Goal: Navigation & Orientation: Find specific page/section

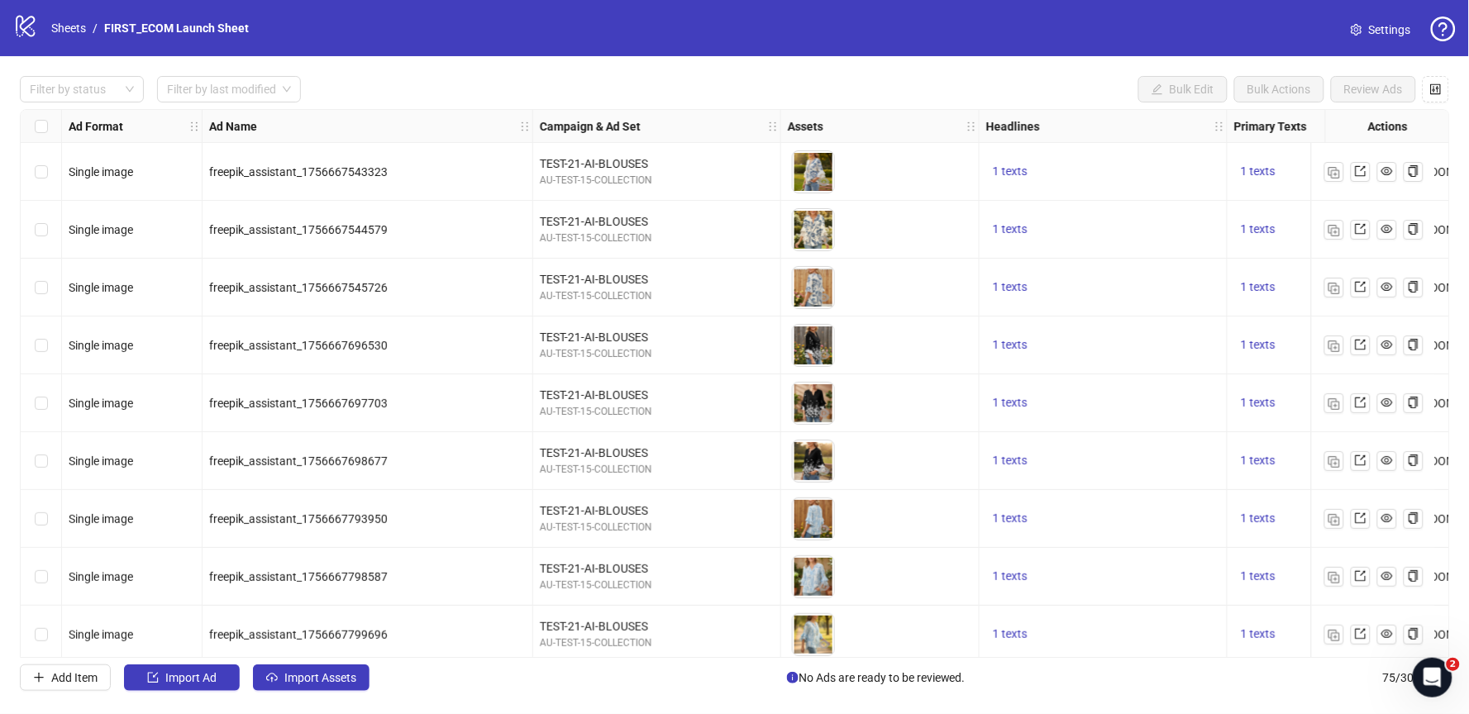
click at [26, 23] on icon "logo/logo-mobile" at bounding box center [25, 25] width 25 height 25
click at [57, 28] on link "Sheets" at bounding box center [68, 28] width 41 height 18
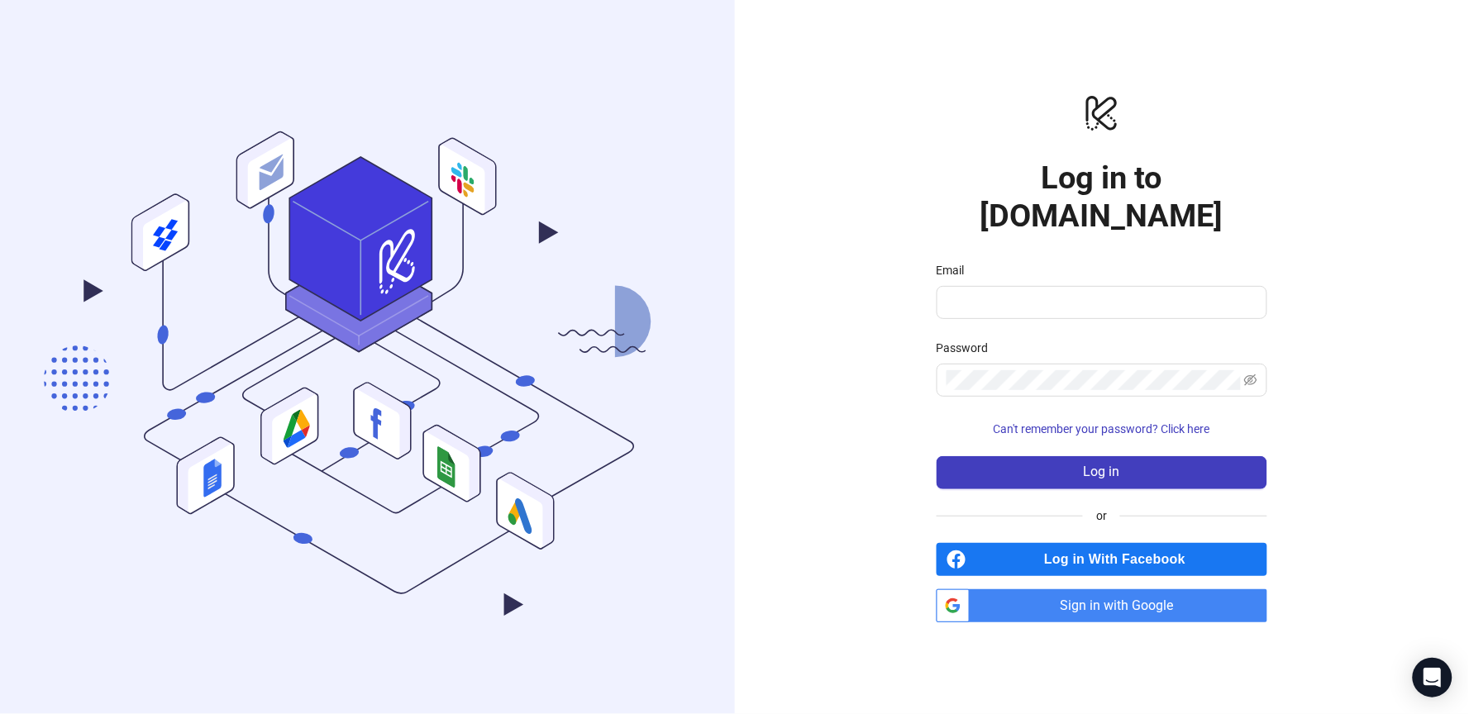
click at [1066, 589] on span "Sign in with Google" at bounding box center [1121, 605] width 291 height 33
click at [1092, 589] on span "Sign in with Google" at bounding box center [1121, 605] width 291 height 33
